Goal: Task Accomplishment & Management: Use online tool/utility

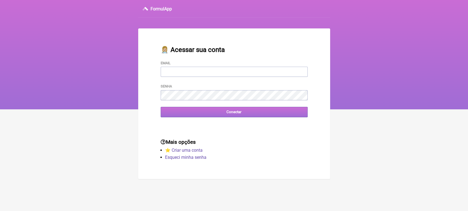
type input "[EMAIL_ADDRESS][DOMAIN_NAME]"
click at [243, 113] on input "Conectar" at bounding box center [233, 112] width 147 height 10
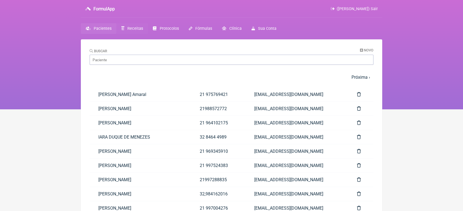
click at [136, 28] on span "Receitas" at bounding box center [135, 28] width 16 height 5
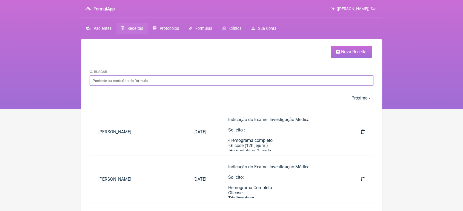
click at [127, 77] on input "Buscar" at bounding box center [232, 81] width 284 height 10
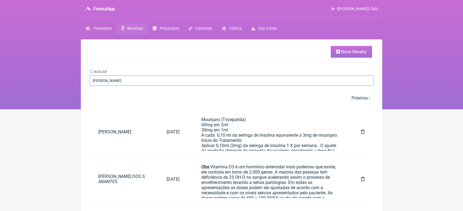
click at [173, 82] on input "[PERSON_NAME]" at bounding box center [232, 81] width 284 height 10
type input "[PERSON_NAME]"
click at [128, 131] on link "[PERSON_NAME]" at bounding box center [124, 132] width 68 height 14
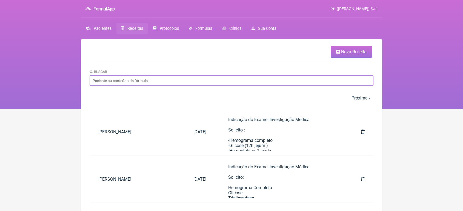
click at [168, 82] on input "Buscar" at bounding box center [232, 81] width 284 height 10
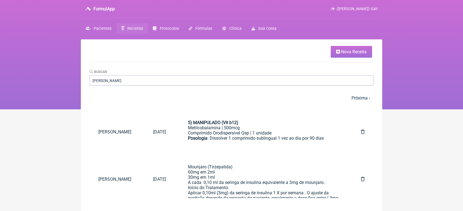
click at [151, 75] on div "Buscar [PERSON_NAME]" at bounding box center [232, 77] width 284 height 17
drag, startPoint x: 145, startPoint y: 75, endPoint x: 131, endPoint y: 85, distance: 18.1
click at [131, 85] on div "Buscar [PERSON_NAME]" at bounding box center [232, 77] width 284 height 17
click at [131, 85] on input "[PERSON_NAME]" at bounding box center [232, 81] width 284 height 10
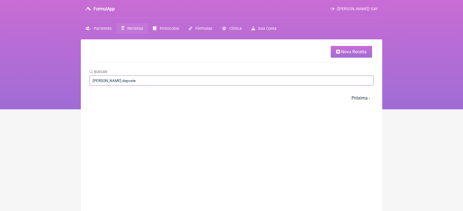
type input "[PERSON_NAME] deposte"
click at [127, 30] on span "Receitas" at bounding box center [135, 28] width 16 height 5
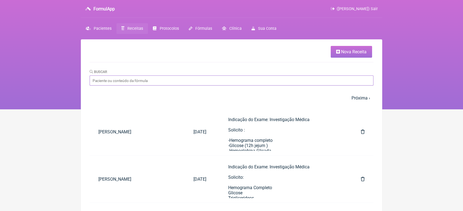
click at [117, 81] on input "Buscar" at bounding box center [232, 81] width 284 height 10
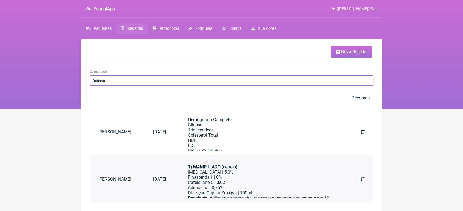
type input "fabiana"
click at [117, 179] on link "[PERSON_NAME]" at bounding box center [117, 180] width 55 height 14
